Goal: Information Seeking & Learning: Understand process/instructions

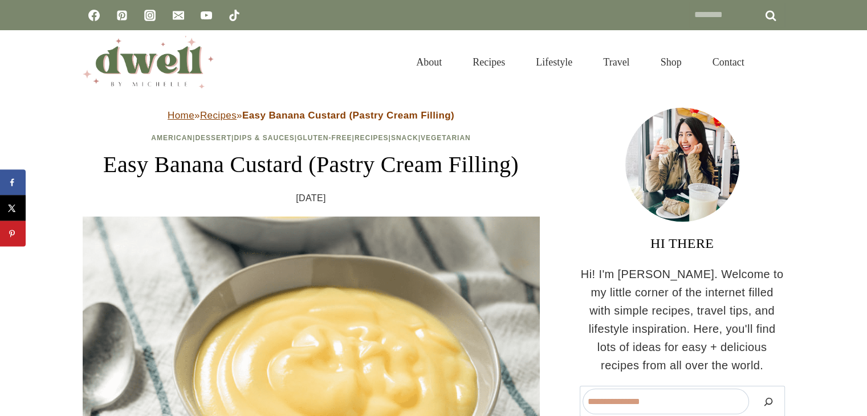
scroll to position [364, 0]
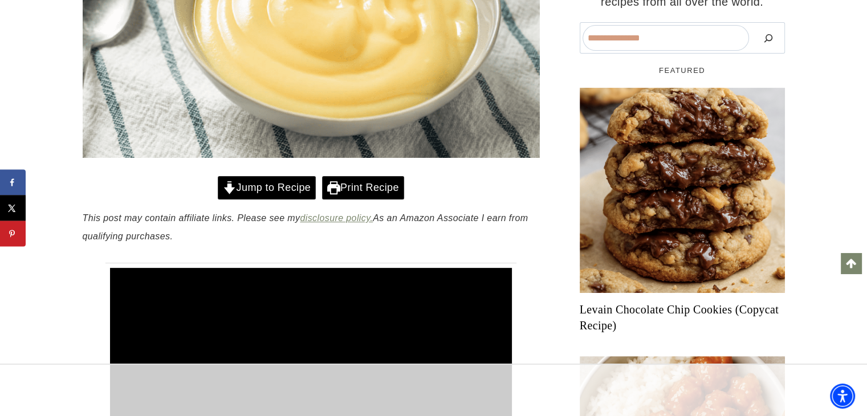
click at [256, 188] on link "Jump to Recipe" at bounding box center [267, 187] width 98 height 23
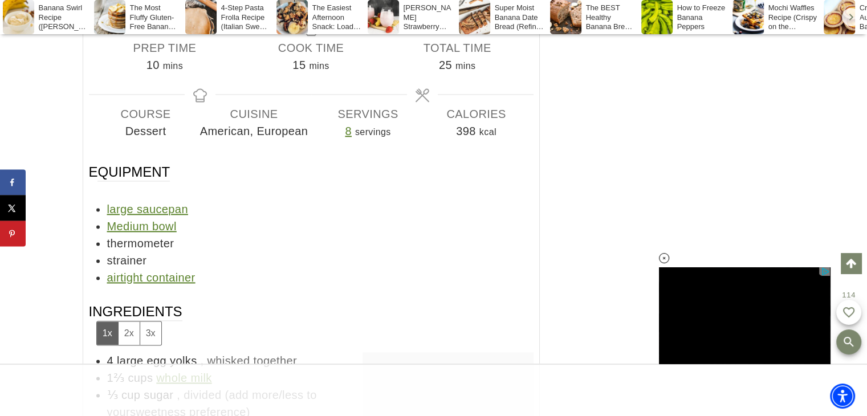
click at [256, 181] on h3 "Equipment" at bounding box center [311, 172] width 445 height 18
